Goal: Task Accomplishment & Management: Manage account settings

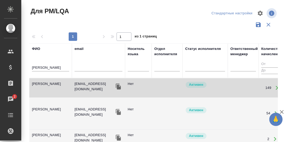
scroll to position [26, 0]
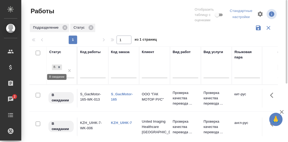
click at [60, 66] on icon at bounding box center [59, 67] width 4 height 4
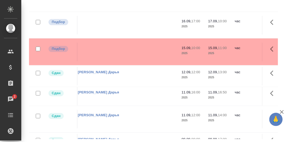
scroll to position [26, 0]
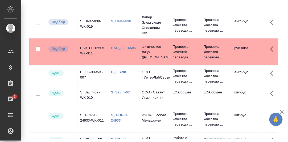
click at [122, 20] on link "S_Haier-838" at bounding box center [121, 21] width 20 height 4
click at [118, 47] on link "BAB_FL-16505" at bounding box center [123, 48] width 25 height 4
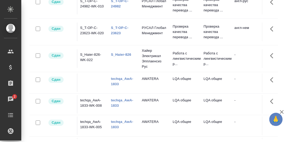
scroll to position [479, 0]
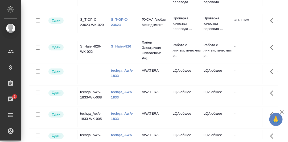
click at [118, 73] on link "techqa_AwA-1833" at bounding box center [122, 73] width 22 height 9
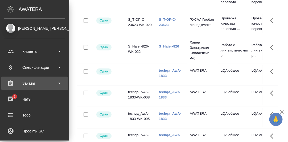
click at [29, 83] on div "Заказы" at bounding box center [34, 83] width 61 height 8
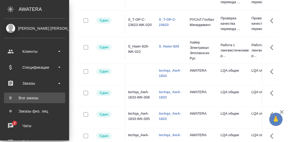
click at [27, 99] on div "Все заказы" at bounding box center [35, 97] width 56 height 5
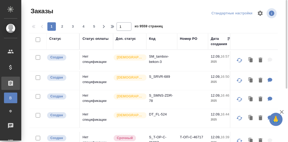
click at [152, 39] on div "Код" at bounding box center [152, 38] width 6 height 5
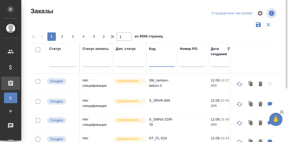
click at [153, 66] on input "text" at bounding box center [162, 63] width 26 height 7
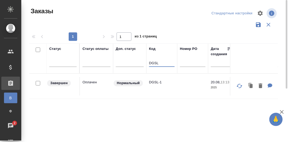
type input "DGSL"
click at [154, 84] on p "DGSL-1" at bounding box center [162, 82] width 26 height 5
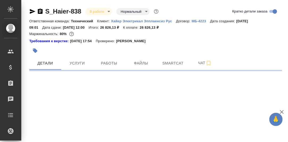
select select "RU"
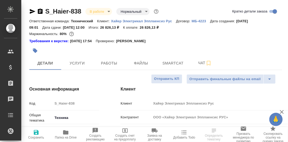
type textarea "x"
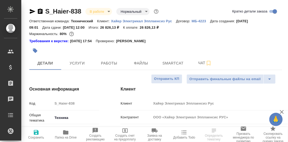
type textarea "x"
type input "Белякова Юлия"
type input "Павлова Антонина a.pavlova"
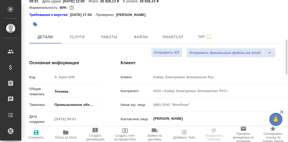
scroll to position [53, 0]
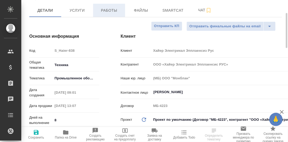
click at [111, 12] on span "Работы" at bounding box center [109, 10] width 26 height 7
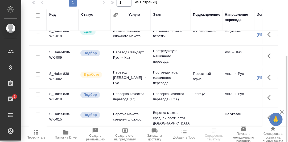
scroll to position [53, 0]
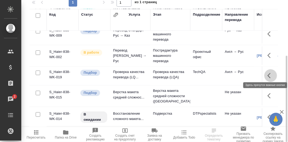
click at [267, 73] on icon "button" at bounding box center [270, 76] width 6 height 6
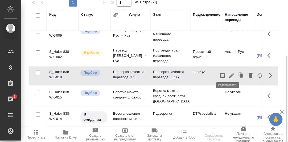
click at [229, 73] on icon "button" at bounding box center [231, 75] width 5 height 5
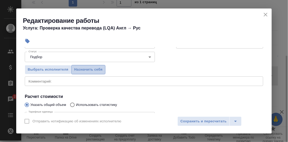
click at [90, 68] on span "Назначить себя" at bounding box center [88, 70] width 28 height 6
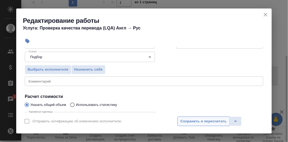
click at [206, 121] on span "Сохранить и пересчитать" at bounding box center [203, 122] width 46 height 6
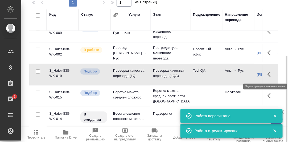
click at [267, 75] on icon "button" at bounding box center [270, 74] width 6 height 6
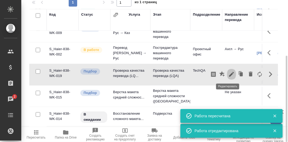
click at [229, 74] on icon "button" at bounding box center [231, 74] width 5 height 5
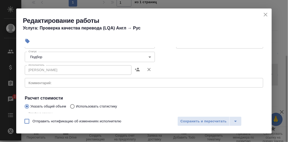
click at [146, 56] on body "🙏 .cls-1 fill:#fff; AWATERA Румянцева Дарья d.rumyantseva Клиенты Спецификации …" at bounding box center [144, 71] width 288 height 142
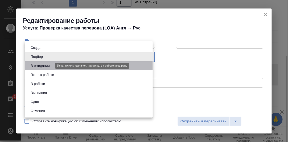
click at [44, 66] on button "В ожидании" at bounding box center [40, 66] width 22 height 6
type input "pending"
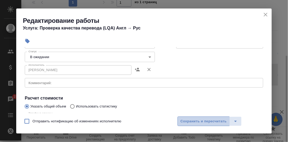
click at [191, 122] on span "Сохранить и пересчитать" at bounding box center [203, 122] width 46 height 6
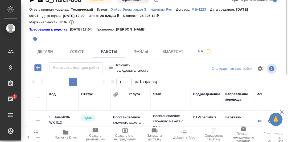
scroll to position [0, 0]
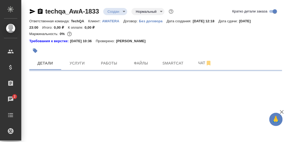
select select "RU"
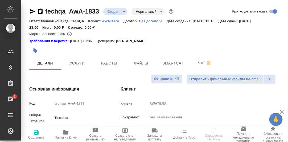
type textarea "x"
click at [107, 64] on span "Работы" at bounding box center [109, 63] width 26 height 7
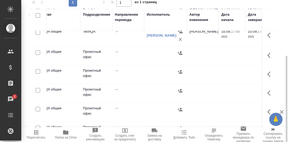
scroll to position [133, 111]
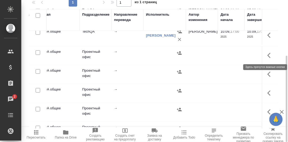
click at [267, 55] on icon "button" at bounding box center [270, 55] width 6 height 6
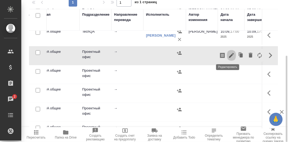
click at [228, 55] on icon "button" at bounding box center [231, 55] width 6 height 6
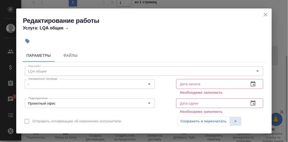
scroll to position [26, 0]
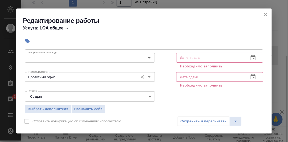
click at [67, 76] on input "Проектный офис" at bounding box center [80, 77] width 109 height 6
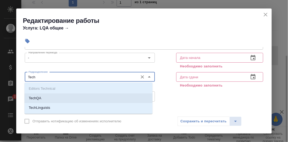
click at [50, 99] on li "TechQA" at bounding box center [88, 99] width 128 height 10
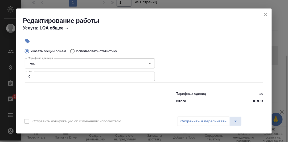
scroll to position [120, 0]
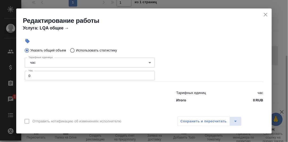
type input "TechQA"
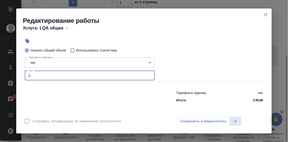
click at [35, 76] on input "0" at bounding box center [90, 76] width 130 height 10
drag, startPoint x: 31, startPoint y: 76, endPoint x: 20, endPoint y: 76, distance: 11.4
click at [20, 76] on div "Параметры Файлы Вид работ LQA общее Вид работ Направление перевода - Направлени…" at bounding box center [143, 80] width 255 height 66
type input "2"
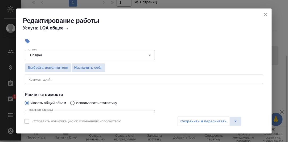
scroll to position [68, 0]
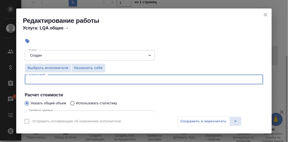
click at [49, 80] on textarea at bounding box center [143, 80] width 231 height 4
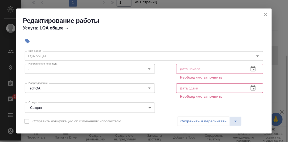
scroll to position [14, 0]
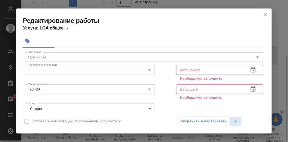
type textarea "Заполнение профилей за август (последняя часть)"
click at [250, 68] on icon "button" at bounding box center [252, 69] width 5 height 5
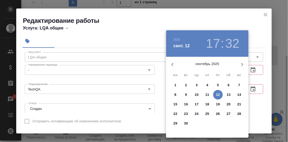
click at [206, 94] on p "11" at bounding box center [207, 94] width 4 height 5
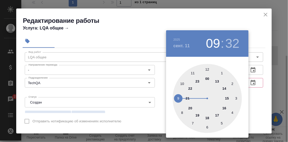
click at [177, 99] on div at bounding box center [207, 98] width 69 height 69
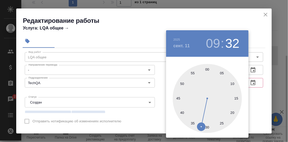
click at [207, 70] on div at bounding box center [207, 98] width 69 height 69
type input "11.09.2025 09:00"
click at [267, 73] on div at bounding box center [144, 71] width 288 height 142
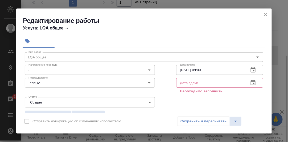
click at [250, 83] on icon "button" at bounding box center [253, 83] width 6 height 6
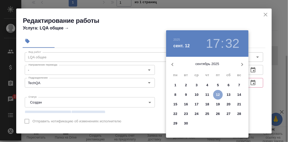
click at [219, 93] on p "12" at bounding box center [218, 94] width 4 height 5
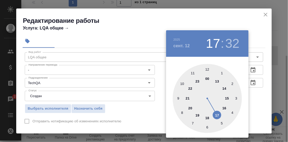
click at [207, 118] on div at bounding box center [207, 98] width 69 height 69
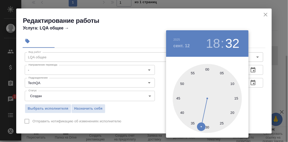
click at [206, 69] on div at bounding box center [207, 98] width 69 height 69
type input "12.09.2025 18:00"
click at [258, 95] on div at bounding box center [144, 71] width 288 height 142
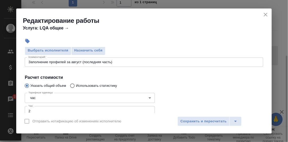
scroll to position [68, 0]
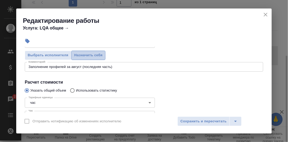
click at [93, 54] on span "Назначить себя" at bounding box center [88, 55] width 28 height 6
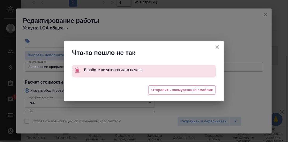
click at [217, 47] on icon "button" at bounding box center [217, 47] width 4 height 4
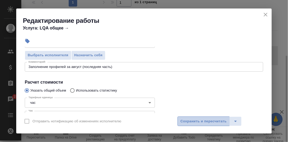
click at [203, 119] on span "Сохранить и пересчитать" at bounding box center [203, 122] width 46 height 6
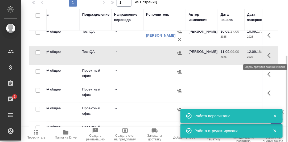
click at [267, 54] on icon "button" at bounding box center [270, 55] width 6 height 6
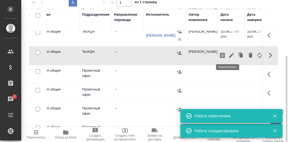
click at [228, 56] on icon "button" at bounding box center [231, 55] width 6 height 6
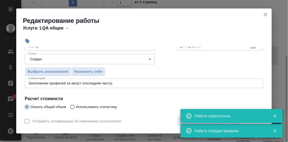
scroll to position [53, 0]
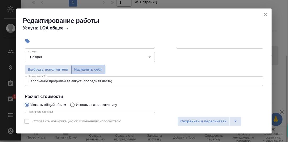
click at [95, 69] on span "Назначить себя" at bounding box center [88, 70] width 28 height 6
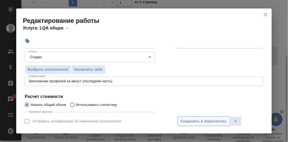
click at [197, 121] on span "Сохранить и пересчитать" at bounding box center [203, 122] width 46 height 6
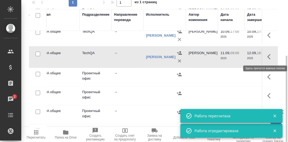
drag, startPoint x: 267, startPoint y: 55, endPoint x: 262, endPoint y: 57, distance: 4.8
click at [267, 55] on icon "button" at bounding box center [270, 57] width 6 height 6
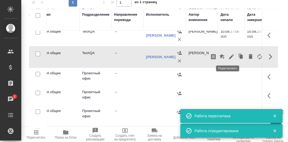
click at [229, 57] on icon "button" at bounding box center [231, 57] width 6 height 6
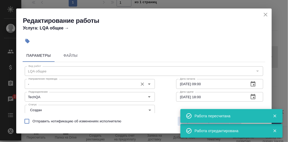
scroll to position [26, 0]
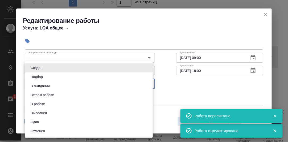
click at [146, 84] on body "🙏 .cls-1 fill:#fff; AWATERA Румянцева Дарья d.rumyantseva Клиенты Спецификации …" at bounding box center [144, 71] width 288 height 142
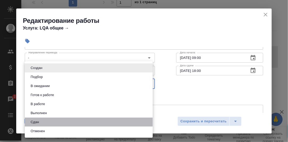
click at [54, 122] on li "Сдан" at bounding box center [89, 122] width 128 height 9
type input "closed"
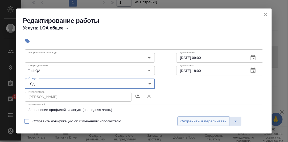
click at [193, 119] on span "Сохранить и пересчитать" at bounding box center [203, 122] width 46 height 6
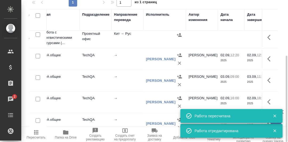
scroll to position [0, 111]
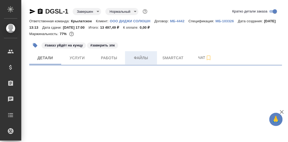
select select "RU"
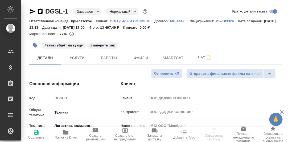
type textarea "x"
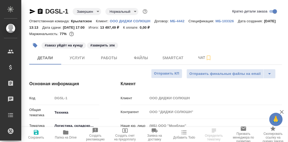
type textarea "x"
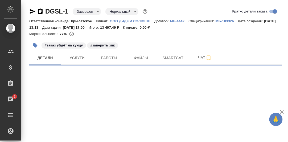
select select "RU"
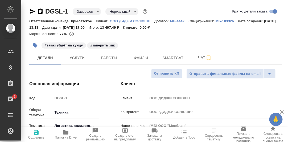
type textarea "x"
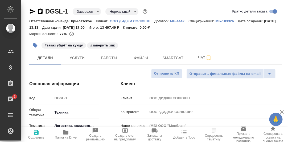
type textarea "x"
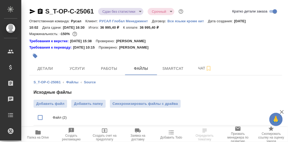
scroll to position [26, 0]
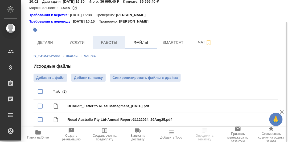
click at [107, 41] on span "Работы" at bounding box center [109, 42] width 26 height 7
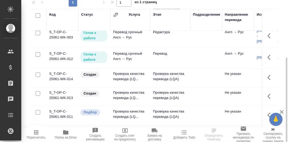
scroll to position [45, 0]
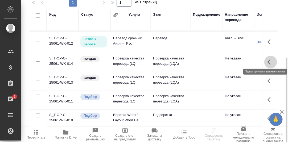
click at [267, 60] on icon "button" at bounding box center [268, 62] width 3 height 5
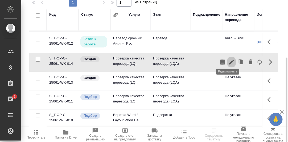
click at [228, 59] on icon "button" at bounding box center [231, 62] width 6 height 6
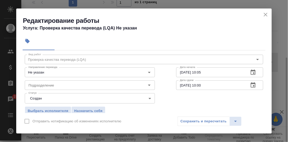
scroll to position [26, 0]
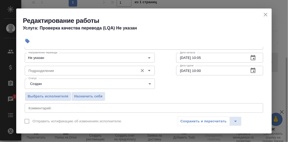
click at [57, 71] on input "Подразделение" at bounding box center [80, 71] width 109 height 6
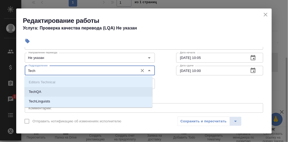
drag, startPoint x: 41, startPoint y: 95, endPoint x: 43, endPoint y: 86, distance: 9.2
click at [41, 94] on li "TechQA" at bounding box center [88, 92] width 128 height 10
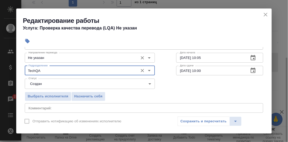
type input "TechQA"
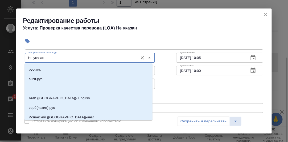
click at [44, 60] on input "Не указан" at bounding box center [80, 58] width 109 height 6
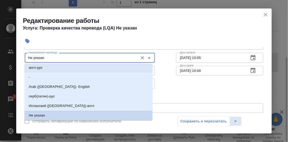
click at [41, 68] on p "англ-рус" at bounding box center [36, 67] width 14 height 5
type input "англ-рус"
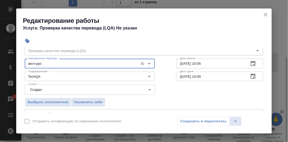
scroll to position [26, 0]
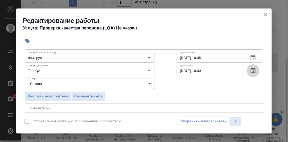
click at [250, 70] on icon "button" at bounding box center [253, 71] width 6 height 6
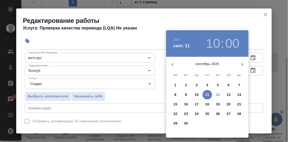
click at [216, 95] on p "12" at bounding box center [218, 94] width 4 height 5
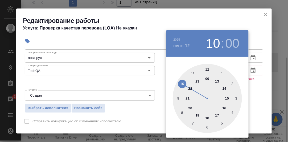
click at [218, 116] on div at bounding box center [207, 98] width 69 height 69
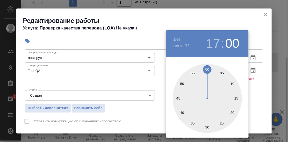
click at [250, 101] on div at bounding box center [144, 71] width 288 height 142
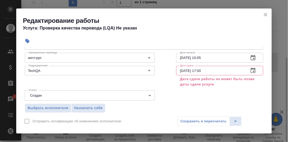
click at [250, 69] on icon "button" at bounding box center [252, 70] width 5 height 5
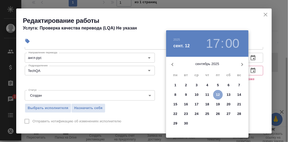
click at [218, 94] on p "12" at bounding box center [218, 94] width 4 height 5
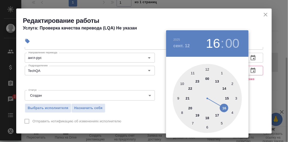
drag, startPoint x: 223, startPoint y: 108, endPoint x: 245, endPoint y: 99, distance: 24.1
click at [223, 108] on div at bounding box center [207, 98] width 69 height 69
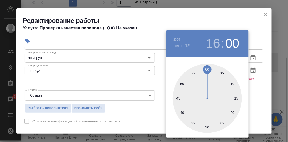
click at [215, 46] on h3 "16" at bounding box center [213, 43] width 14 height 15
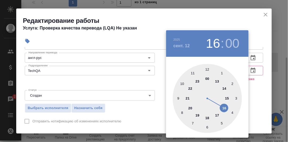
click at [228, 98] on div at bounding box center [207, 98] width 69 height 69
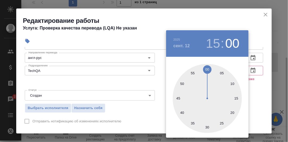
click at [252, 96] on div at bounding box center [144, 71] width 288 height 142
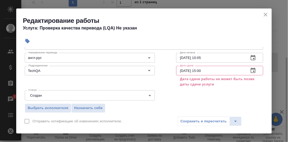
click at [250, 69] on icon "button" at bounding box center [252, 70] width 5 height 5
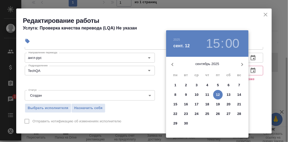
click at [207, 95] on p "11" at bounding box center [207, 94] width 4 height 5
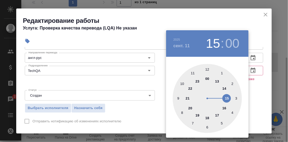
click at [249, 108] on div at bounding box center [144, 71] width 288 height 142
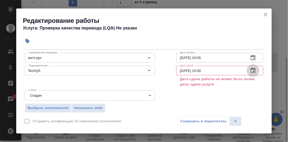
click at [250, 71] on icon "button" at bounding box center [252, 70] width 5 height 5
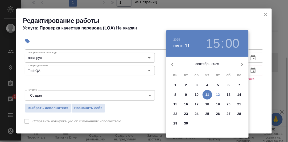
click at [206, 94] on p "11" at bounding box center [207, 94] width 4 height 5
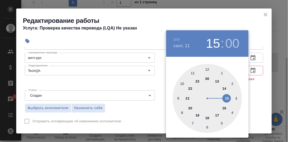
drag, startPoint x: 192, startPoint y: 74, endPoint x: 214, endPoint y: 80, distance: 22.3
click at [192, 74] on div at bounding box center [207, 98] width 69 height 69
type input "[DATE] 11:00"
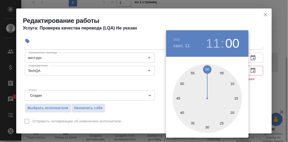
click at [253, 87] on div at bounding box center [144, 71] width 288 height 142
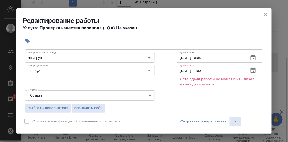
drag, startPoint x: 267, startPoint y: 13, endPoint x: 255, endPoint y: 27, distance: 18.7
click at [267, 13] on icon "close" at bounding box center [265, 15] width 4 height 4
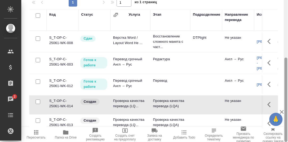
scroll to position [44, 0]
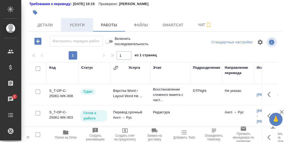
click at [75, 26] on span "Услуги" at bounding box center [77, 25] width 26 height 7
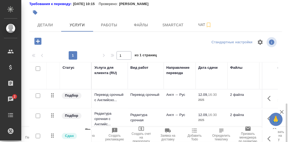
scroll to position [91, 0]
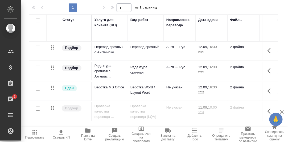
click at [269, 111] on icon "button" at bounding box center [270, 111] width 6 height 6
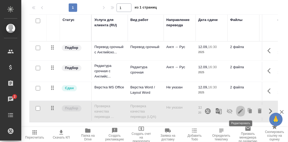
click at [240, 110] on icon "button" at bounding box center [240, 111] width 5 height 5
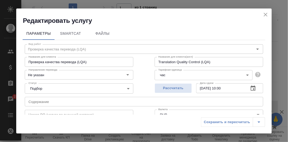
click at [251, 89] on icon "button" at bounding box center [252, 88] width 5 height 5
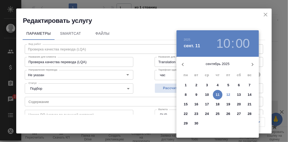
click at [229, 95] on p "12" at bounding box center [228, 94] width 4 height 5
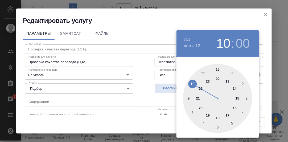
click at [229, 115] on div at bounding box center [217, 98] width 69 height 69
type input "[DATE] 17:00"
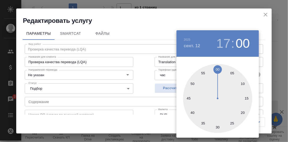
click at [261, 83] on div at bounding box center [144, 71] width 288 height 142
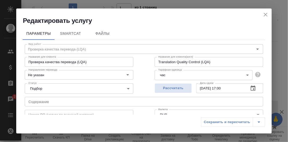
click at [231, 122] on div "Сохранить и пересчитать" at bounding box center [233, 123] width 64 height 10
click at [219, 123] on div "Сохранить и пересчитать" at bounding box center [233, 123] width 64 height 10
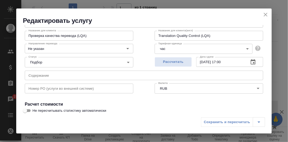
click at [228, 122] on div "Сохранить и пересчитать" at bounding box center [233, 123] width 64 height 10
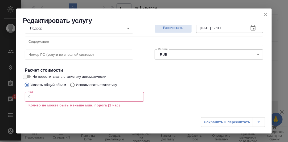
scroll to position [80, 0]
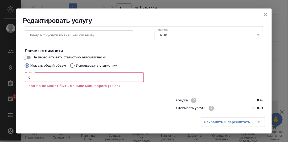
drag, startPoint x: 34, startPoint y: 79, endPoint x: 20, endPoint y: 77, distance: 13.7
click at [20, 77] on div "Параметры SmartCat Файлы Вид работ Проверка качества перевода (LQA) Вид работ Н…" at bounding box center [143, 70] width 255 height 90
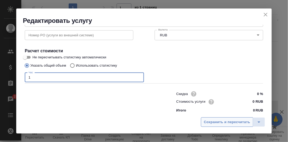
type input "1"
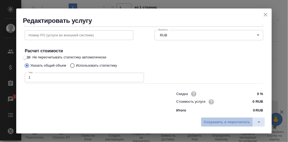
drag, startPoint x: 228, startPoint y: 121, endPoint x: 239, endPoint y: 90, distance: 32.3
click at [228, 121] on span "Сохранить и пересчитать" at bounding box center [227, 122] width 46 height 6
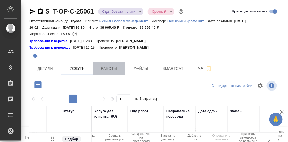
click at [113, 70] on span "Работы" at bounding box center [109, 68] width 26 height 7
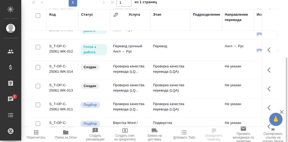
scroll to position [45, 0]
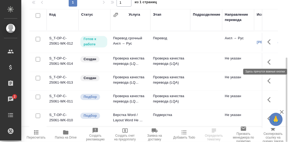
click at [267, 59] on icon "button" at bounding box center [270, 62] width 6 height 6
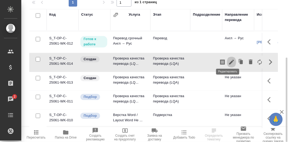
click at [228, 60] on icon "button" at bounding box center [231, 62] width 6 height 6
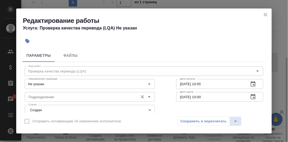
click at [57, 97] on input "Подразделение" at bounding box center [80, 97] width 109 height 6
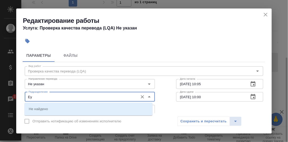
type input "Е"
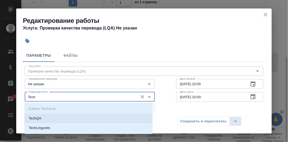
click at [50, 120] on li "TechQA" at bounding box center [88, 119] width 128 height 10
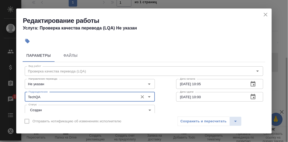
type input "TechQA"
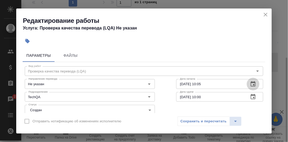
click at [250, 84] on icon "button" at bounding box center [253, 84] width 6 height 6
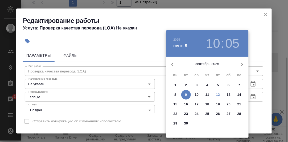
click at [217, 94] on p "12" at bounding box center [218, 94] width 4 height 5
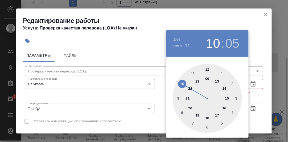
click at [227, 98] on div at bounding box center [207, 98] width 69 height 69
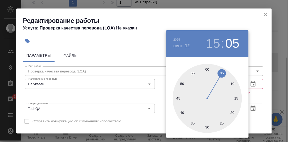
drag, startPoint x: 207, startPoint y: 70, endPoint x: 214, endPoint y: 70, distance: 7.2
click at [207, 70] on div at bounding box center [207, 98] width 69 height 69
type input "[DATE] 15:00"
click at [259, 98] on div at bounding box center [144, 71] width 288 height 142
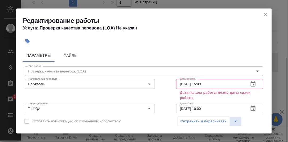
scroll to position [26, 0]
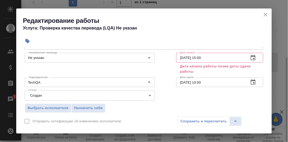
click at [249, 77] on button "button" at bounding box center [252, 82] width 13 height 13
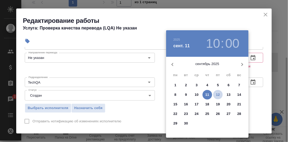
click at [217, 95] on p "12" at bounding box center [218, 94] width 4 height 5
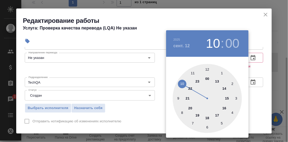
click at [217, 115] on div at bounding box center [207, 98] width 69 height 69
type input "[DATE] 17:00"
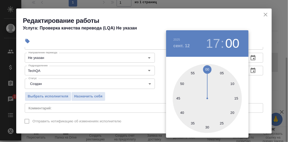
click at [260, 97] on div at bounding box center [144, 71] width 288 height 142
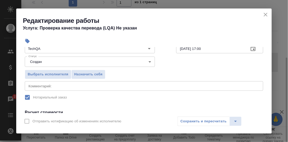
scroll to position [80, 0]
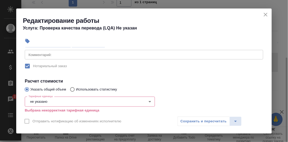
click at [55, 101] on body "🙏 .cls-1 fill:#fff; AWATERA Румянцева Дарья d.rumyantseva Клиенты Спецификации …" at bounding box center [144, 71] width 288 height 142
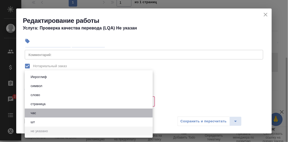
drag, startPoint x: 37, startPoint y: 112, endPoint x: 57, endPoint y: 105, distance: 21.4
click at [39, 112] on li "час" at bounding box center [89, 113] width 128 height 9
type input "5a8b1489cc6b4906c91bfd93"
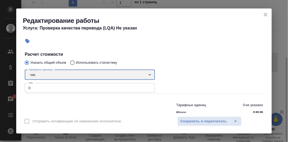
scroll to position [119, 0]
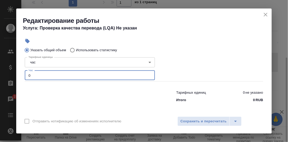
drag, startPoint x: 34, startPoint y: 76, endPoint x: 26, endPoint y: 76, distance: 8.0
click at [26, 76] on input "0" at bounding box center [90, 76] width 130 height 10
type input "1.5"
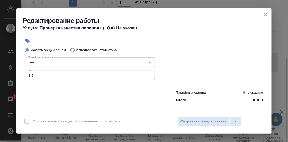
click at [191, 62] on div at bounding box center [219, 69] width 108 height 48
click at [203, 121] on span "Сохранить и пересчитать" at bounding box center [203, 122] width 46 height 6
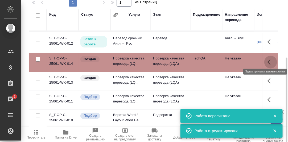
drag, startPoint x: 265, startPoint y: 58, endPoint x: 261, endPoint y: 59, distance: 4.1
click at [267, 59] on icon "button" at bounding box center [270, 62] width 6 height 6
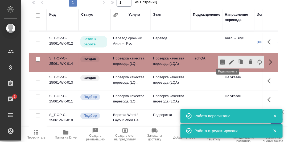
click at [229, 60] on icon "button" at bounding box center [231, 62] width 5 height 5
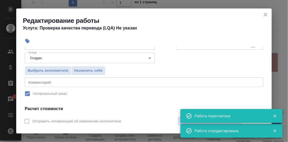
scroll to position [53, 0]
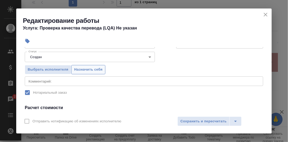
click at [97, 69] on span "Назначить себя" at bounding box center [88, 70] width 28 height 6
click at [197, 123] on span "Сохранить и пересчитать" at bounding box center [203, 122] width 46 height 6
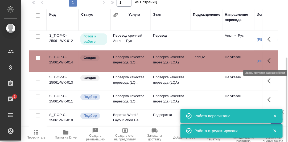
click at [267, 61] on icon "button" at bounding box center [270, 61] width 6 height 6
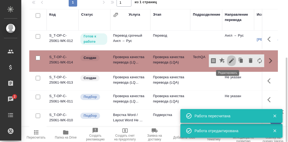
click at [227, 60] on button "button" at bounding box center [231, 61] width 9 height 13
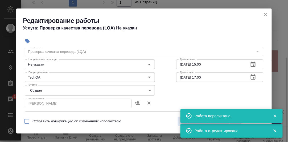
scroll to position [26, 0]
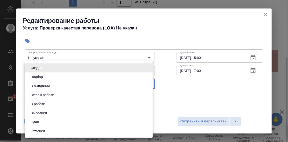
drag, startPoint x: 148, startPoint y: 84, endPoint x: 133, endPoint y: 88, distance: 15.9
click at [147, 84] on body "🙏 .cls-1 fill:#fff; AWATERA Румянцева Дарья d.rumyantseva Клиенты Спецификации …" at bounding box center [144, 71] width 288 height 142
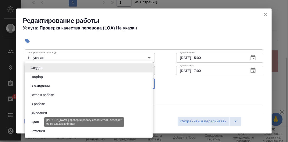
click at [38, 123] on button "Сдан" at bounding box center [34, 122] width 11 height 6
type input "closed"
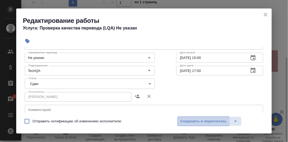
click at [196, 120] on span "Сохранить и пересчитать" at bounding box center [203, 122] width 46 height 6
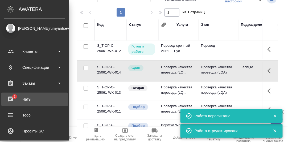
click at [10, 97] on div "Чаты" at bounding box center [34, 99] width 61 height 8
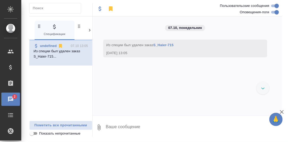
click at [11, 99] on div "Чаты" at bounding box center [3, 99] width 13 height 8
click at [89, 30] on icon at bounding box center [90, 30] width 2 height 3
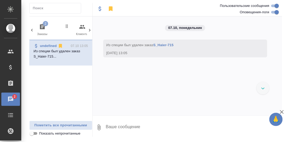
click at [43, 27] on icon "button" at bounding box center [42, 26] width 5 height 5
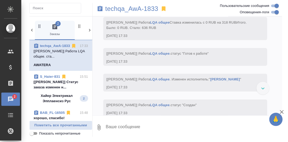
scroll to position [2231, 0]
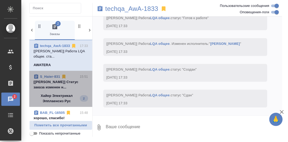
click at [61, 79] on div "S_Haier-831" at bounding box center [50, 76] width 33 height 5
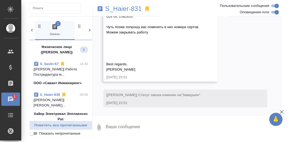
scroll to position [53, 0]
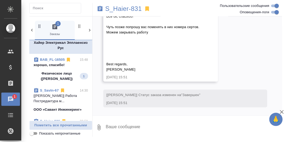
drag, startPoint x: 55, startPoint y: 69, endPoint x: 71, endPoint y: 76, distance: 18.0
click at [55, 68] on p "хорошо, спасибо!" at bounding box center [61, 64] width 55 height 5
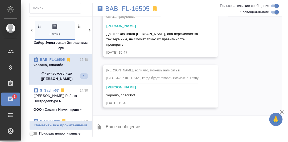
scroll to position [2498, 0]
